Goal: Find specific page/section

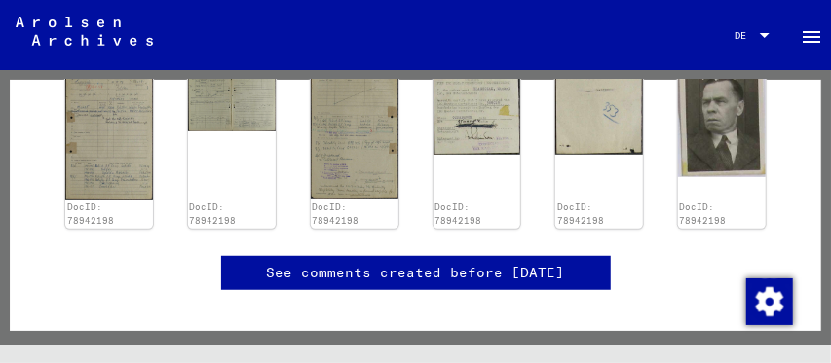
scroll to position [345, 0]
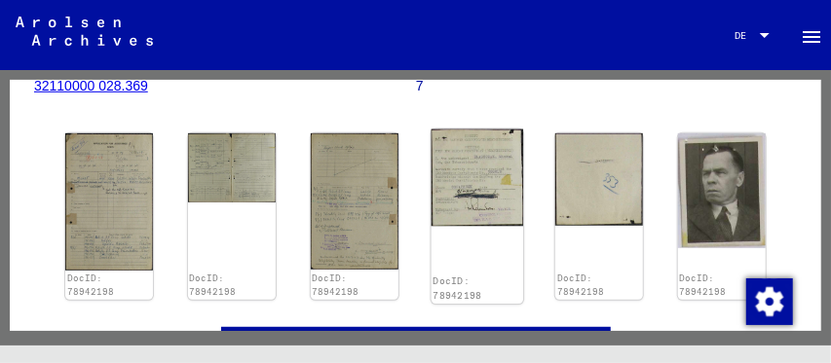
click at [471, 209] on img at bounding box center [476, 178] width 92 height 97
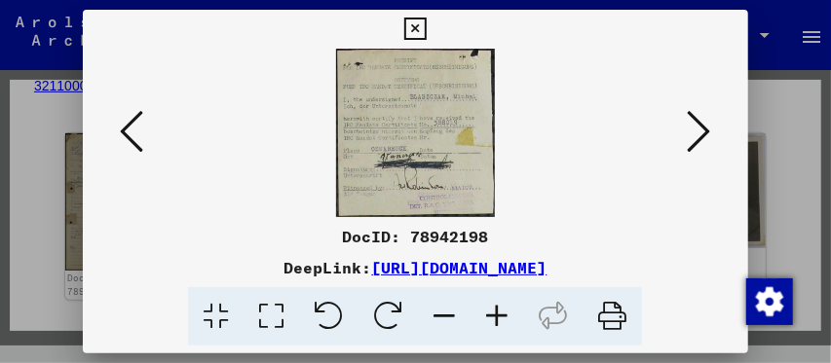
click at [130, 130] on icon at bounding box center [131, 131] width 23 height 47
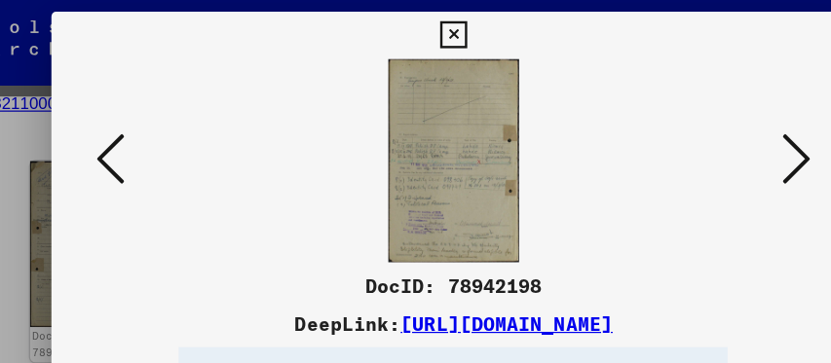
click at [140, 132] on icon at bounding box center [131, 131] width 23 height 47
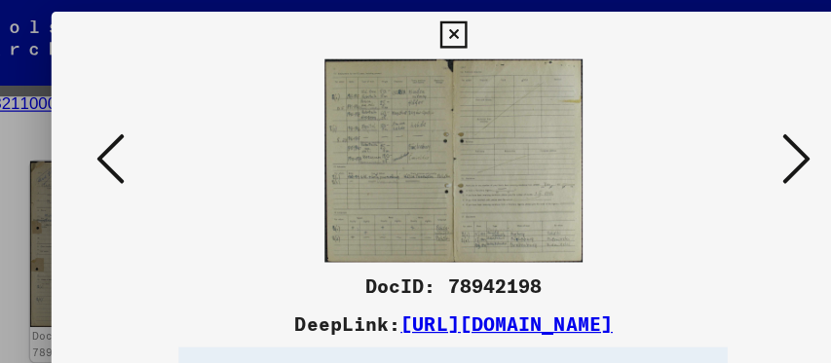
click at [140, 132] on icon at bounding box center [131, 131] width 23 height 47
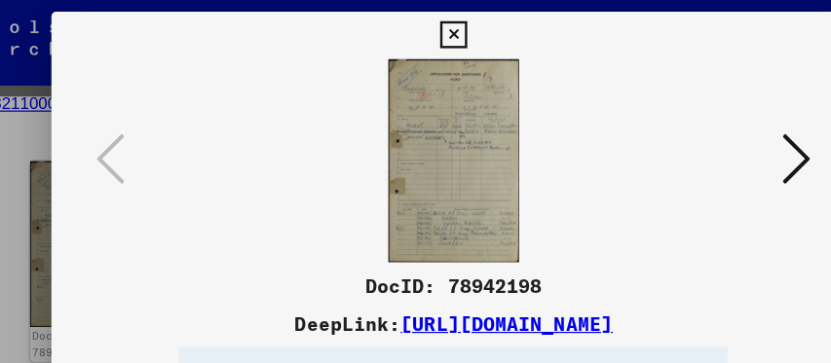
click at [411, 18] on icon at bounding box center [415, 29] width 22 height 23
